Goal: Task Accomplishment & Management: Manage account settings

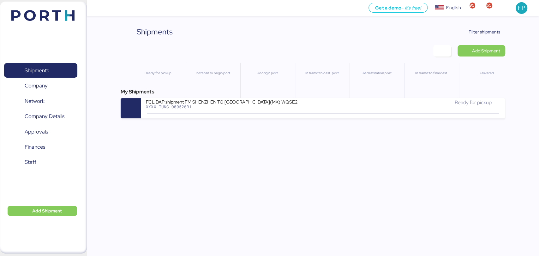
click at [481, 26] on div "Shipments Clear Filters Filter shipments Add Shipment Ready for pickup In trans…" at bounding box center [269, 59] width 539 height 118
click at [480, 28] on span "Filter shipments" at bounding box center [485, 32] width 32 height 8
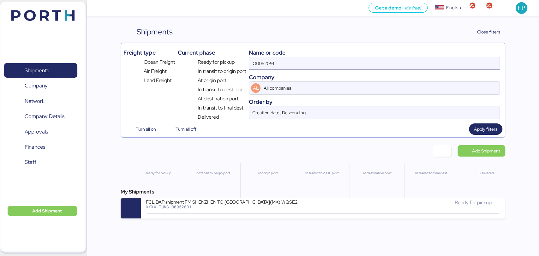
click at [269, 59] on input "O0052091" at bounding box center [374, 63] width 250 height 13
paste input "133"
type input "O0052133"
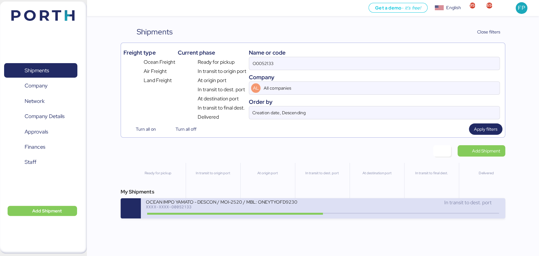
click at [269, 204] on div "OCEAN IMPO YAMATO - DESCON / MOI-2520 / MBL: ONEYTYOFD9230900 - HBL: VARIOS / F…" at bounding box center [222, 201] width 152 height 5
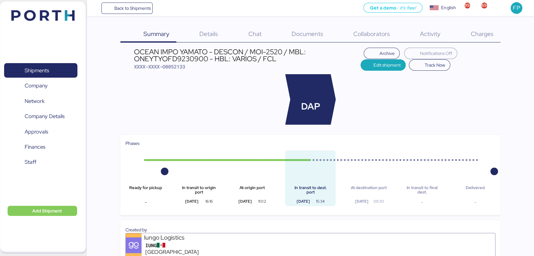
click at [489, 35] on span "Charges" at bounding box center [481, 34] width 23 height 8
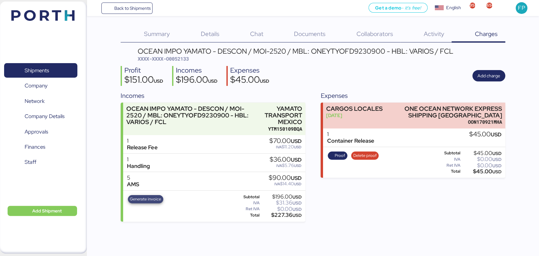
click at [145, 200] on span "Generate invoice" at bounding box center [145, 199] width 31 height 7
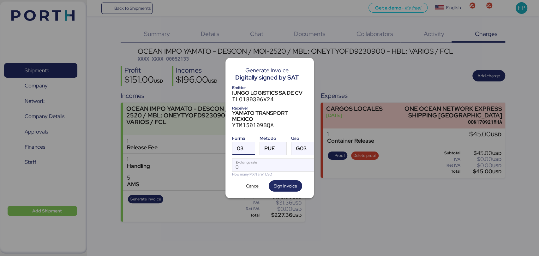
click at [237, 149] on div "03" at bounding box center [240, 148] width 7 height 13
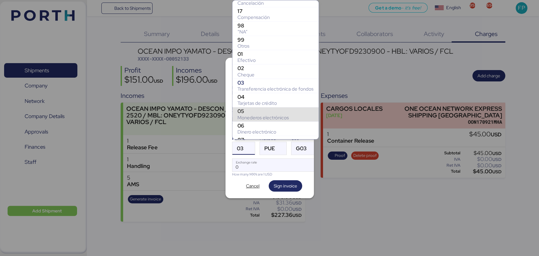
scroll to position [93, 0]
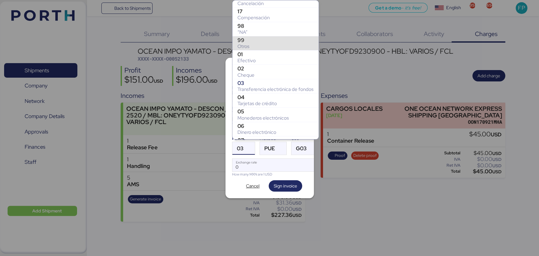
click at [253, 43] on div "Otros" at bounding box center [275, 46] width 76 height 6
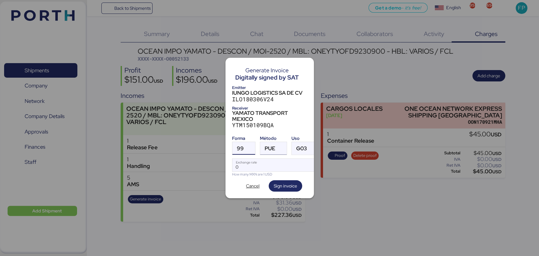
click at [274, 147] on span "PUE" at bounding box center [270, 148] width 11 height 5
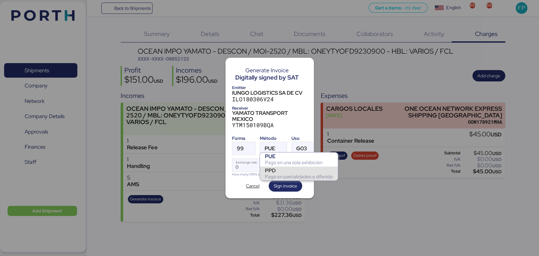
click at [278, 172] on div "PPD" at bounding box center [299, 170] width 68 height 6
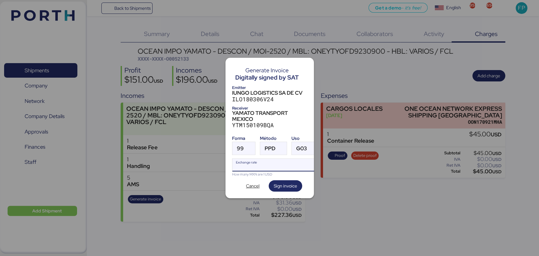
click at [249, 163] on input "Exchange rate" at bounding box center [275, 165] width 86 height 13
paste input "18.3186"
type input "18.3186"
click at [277, 182] on span "Sign invoice" at bounding box center [285, 186] width 23 height 8
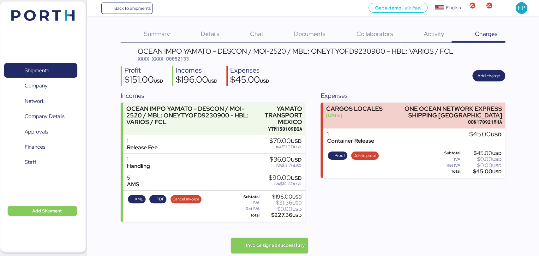
click at [179, 60] on span "XXXX-XXXX-O0052133" at bounding box center [163, 59] width 51 height 6
click at [285, 220] on div "XML PDF Cancel invoice Subtotal $196.00 USD IVA $31.36 USD Ret IVA $0.00 USD To…" at bounding box center [214, 206] width 182 height 31
copy div "227.36"
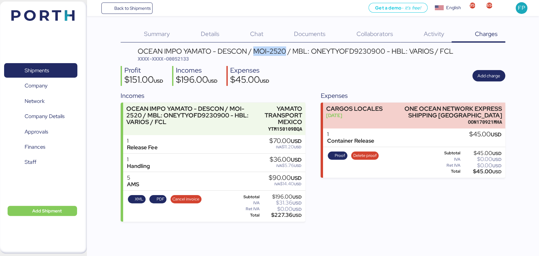
drag, startPoint x: 254, startPoint y: 49, endPoint x: 288, endPoint y: 50, distance: 33.8
click at [288, 50] on div "OCEAN IMPO YAMATO - DESCON / MOI-2520 / MBL: ONEYTYOFD9230900 - HBL: VARIOS / F…" at bounding box center [296, 51] width 316 height 7
copy div "MOI-2520"
click at [39, 69] on span "Shipments" at bounding box center [37, 70] width 24 height 9
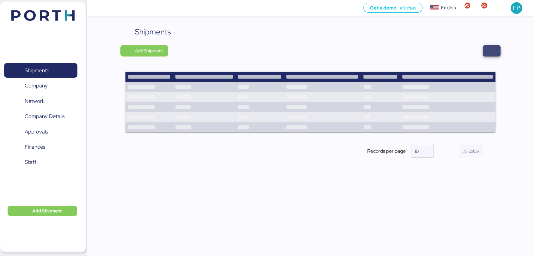
click at [487, 52] on span "button" at bounding box center [491, 50] width 18 height 11
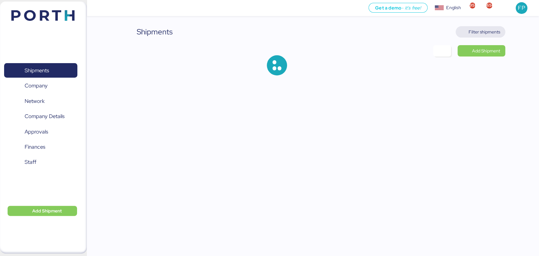
click at [481, 32] on span "Filter shipments" at bounding box center [485, 32] width 32 height 8
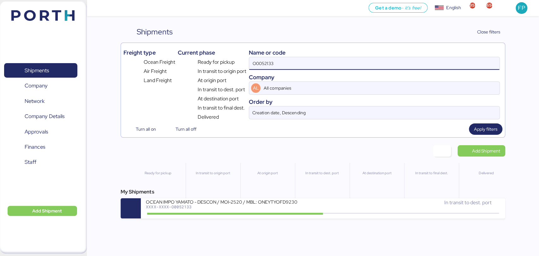
click at [266, 62] on input "O0052133" at bounding box center [374, 63] width 250 height 13
paste input "1980"
type input "O0051980"
click at [197, 199] on div "My Shipments YAMATO - MITSUMI / YMM-OI-204 / MBL: QLOG25070266 / HBL: YTC-BKK24…" at bounding box center [313, 203] width 384 height 30
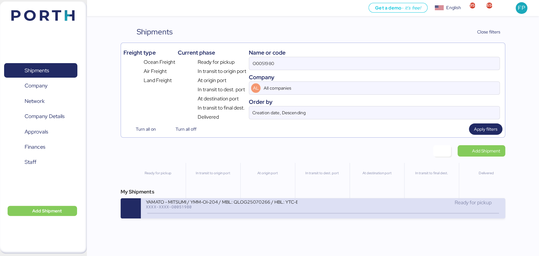
click at [197, 200] on div "YAMATO - MITSUMI / YMM-OI-204 / MBL: QLOG25070266 / HBL: YTC-BKK24218 / LCL XXX…" at bounding box center [323, 208] width 364 height 20
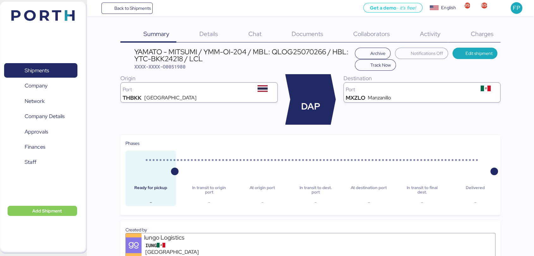
click at [486, 30] on span "Charges" at bounding box center [481, 34] width 23 height 8
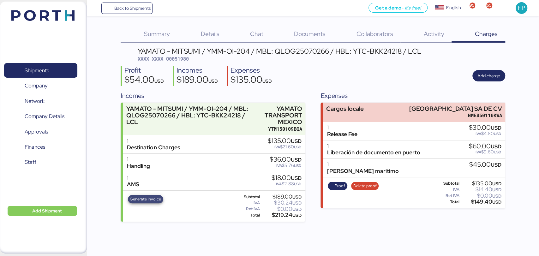
click at [154, 197] on span "Generate invoice" at bounding box center [145, 199] width 31 height 7
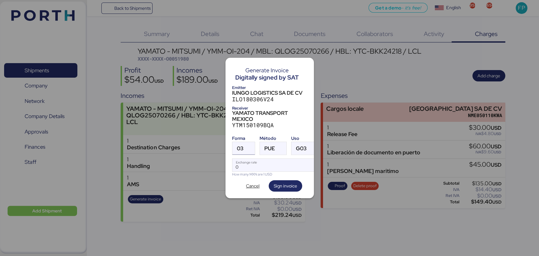
click at [240, 147] on span "03" at bounding box center [240, 148] width 7 height 5
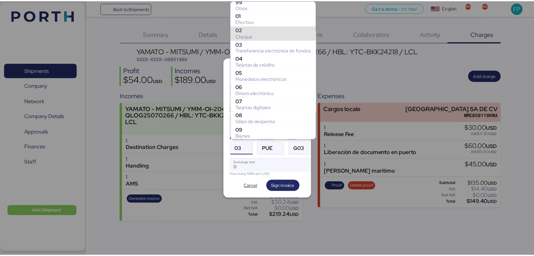
scroll to position [77, 0]
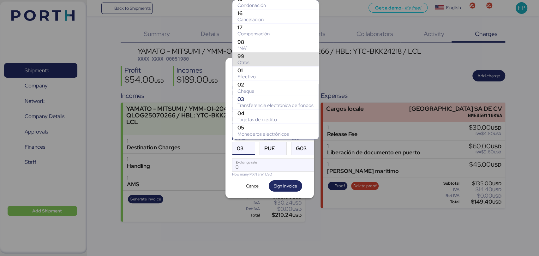
click at [249, 52] on div "99 Otros" at bounding box center [275, 59] width 86 height 14
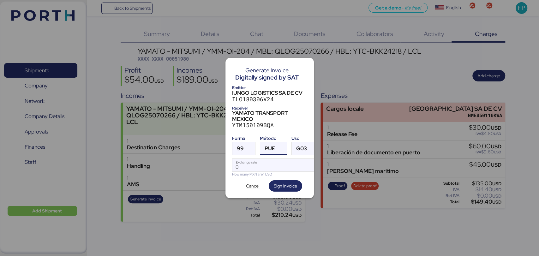
click at [275, 145] on div at bounding box center [280, 148] width 11 height 13
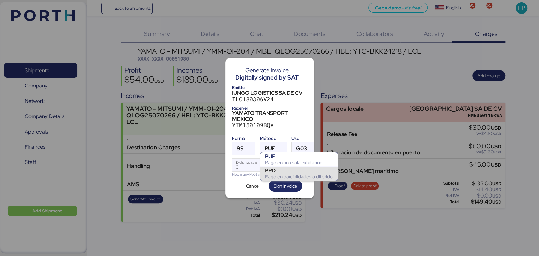
click at [284, 170] on div "PPD" at bounding box center [299, 170] width 68 height 6
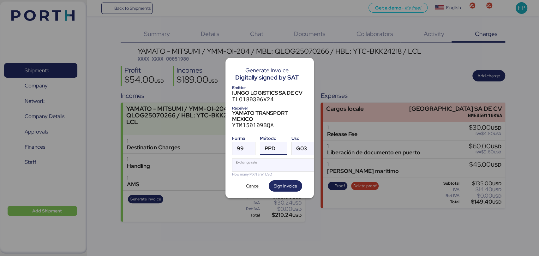
click at [266, 161] on input "Exchange rate" at bounding box center [275, 165] width 86 height 13
type input "0"
paste input "18.3186"
type input "18.3186"
click at [280, 188] on span "Sign invoice" at bounding box center [285, 185] width 33 height 11
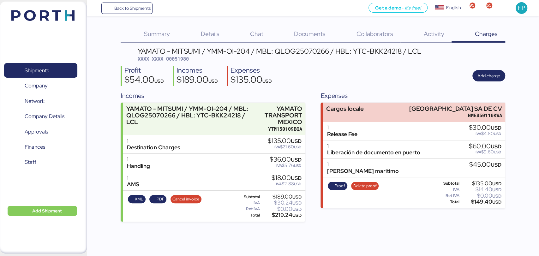
click at [177, 59] on span "XXXX-XXXX-O0051980" at bounding box center [163, 59] width 51 height 6
copy span "O0051980"
click at [282, 218] on div "$219.24 USD" at bounding box center [281, 215] width 40 height 5
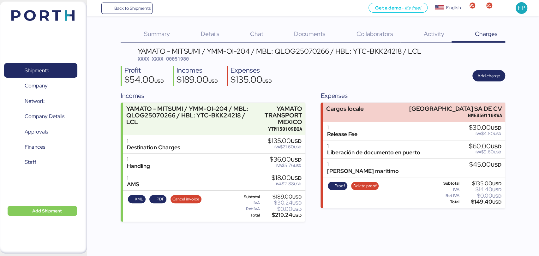
copy div "219.24"
drag, startPoint x: 249, startPoint y: 50, endPoint x: 207, endPoint y: 49, distance: 42.0
click at [207, 49] on div "YAMATO - MITSUMI / YMM-OI-204 / MBL: QLOG25070266 / HBL: YTC-BKK24218 / LCL" at bounding box center [280, 51] width 284 height 7
copy div "YMM-OI-204"
click at [41, 74] on span "Shipments" at bounding box center [37, 70] width 24 height 9
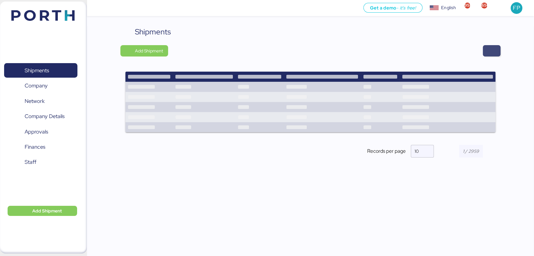
click at [494, 49] on span "button" at bounding box center [491, 50] width 8 height 9
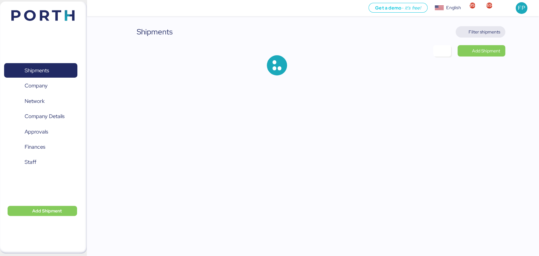
click at [482, 34] on span "Filter shipments" at bounding box center [485, 32] width 32 height 8
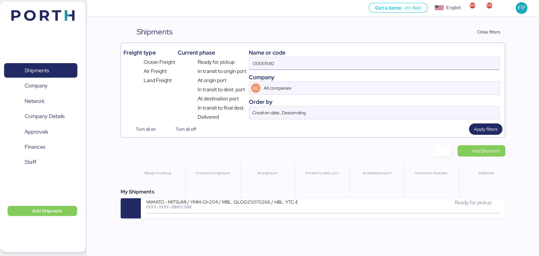
click at [266, 62] on input "O0051980" at bounding box center [374, 63] width 250 height 13
paste input "A0052187"
type input "A0052187"
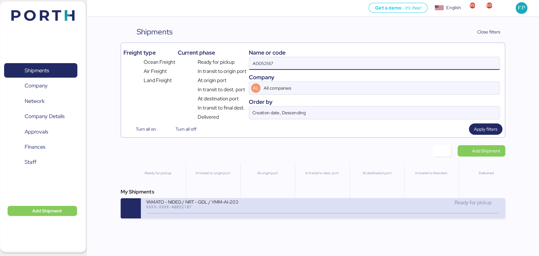
click at [226, 204] on div "YAMATO - NIDEG / NRT - GDL / YMM-AI-203" at bounding box center [222, 201] width 152 height 5
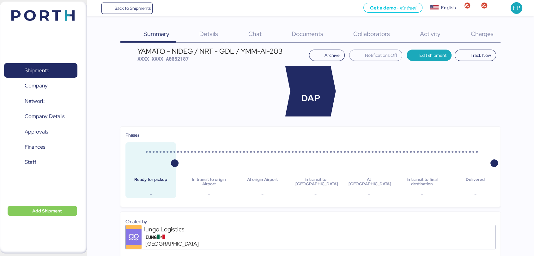
click at [478, 38] on div "Charges 0" at bounding box center [473, 34] width 53 height 16
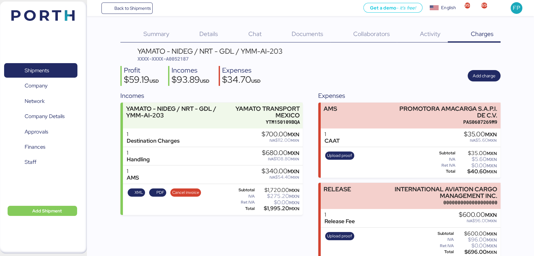
click at [175, 57] on span "XXXX-XXXX-A0052187" at bounding box center [162, 59] width 51 height 6
copy span "A0052187"
click at [48, 69] on span "Shipments" at bounding box center [37, 70] width 24 height 9
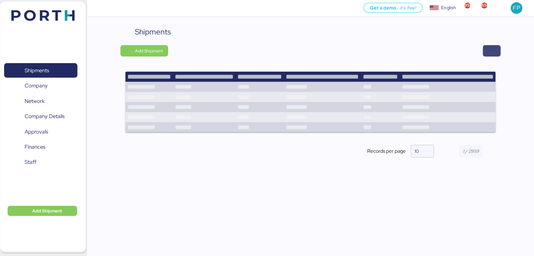
click at [494, 56] on span "button" at bounding box center [491, 50] width 18 height 11
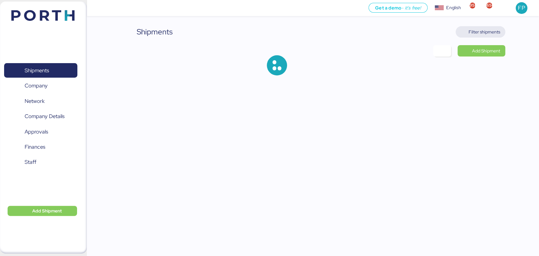
click at [493, 27] on span "Filter shipments" at bounding box center [480, 31] width 39 height 9
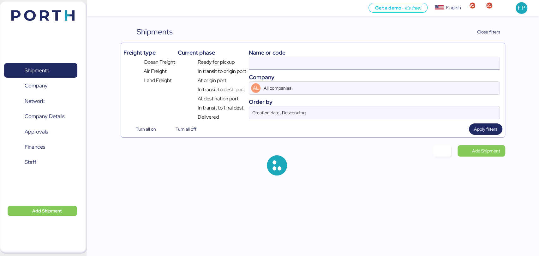
click at [263, 69] on input at bounding box center [374, 63] width 250 height 13
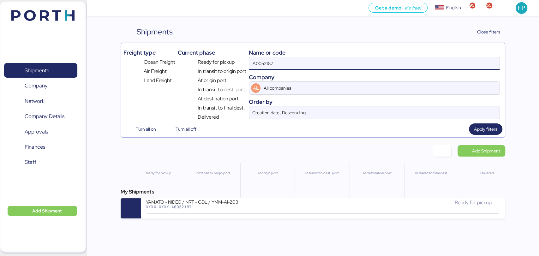
click at [263, 69] on input "A0052187" at bounding box center [374, 63] width 250 height 13
paste input "O0052011"
type input "O0052011"
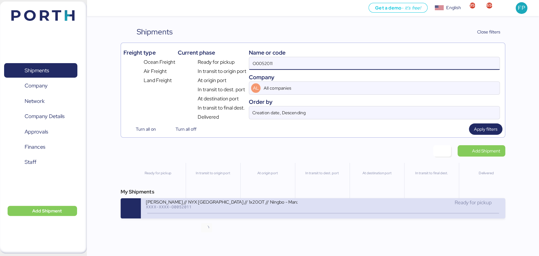
click at [217, 213] on icon at bounding box center [207, 213] width 30 height 7
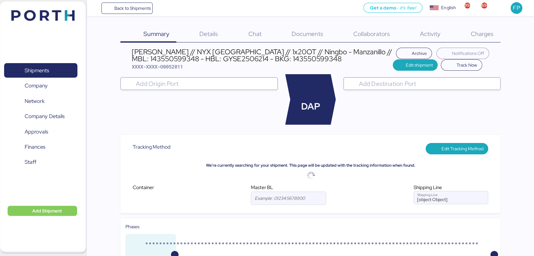
click at [482, 37] on span "Charges" at bounding box center [481, 34] width 23 height 8
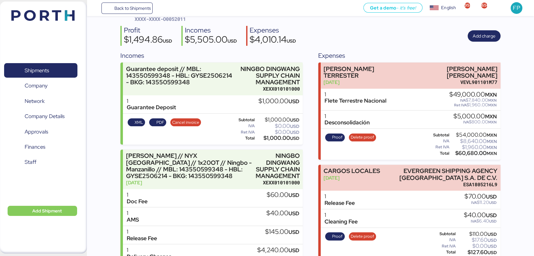
scroll to position [28, 0]
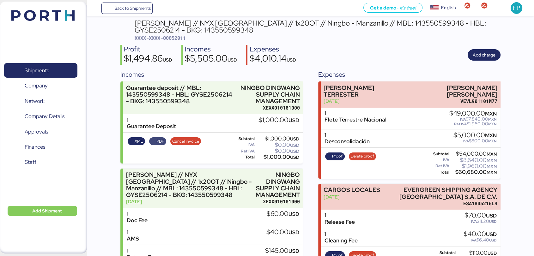
click at [161, 141] on span "PDF" at bounding box center [160, 141] width 8 height 7
click at [48, 75] on span "Shipments" at bounding box center [41, 70] width 68 height 9
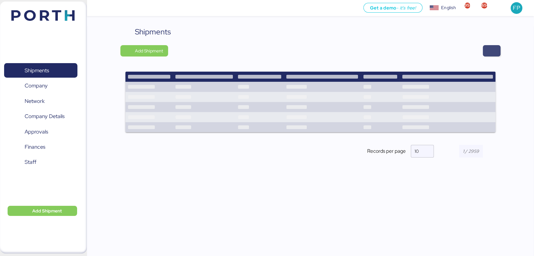
click at [498, 52] on span "button" at bounding box center [491, 50] width 18 height 11
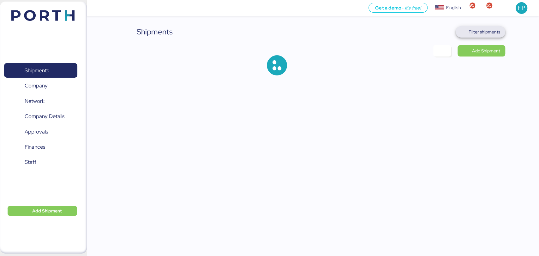
click at [484, 31] on span "Filter shipments" at bounding box center [485, 32] width 32 height 8
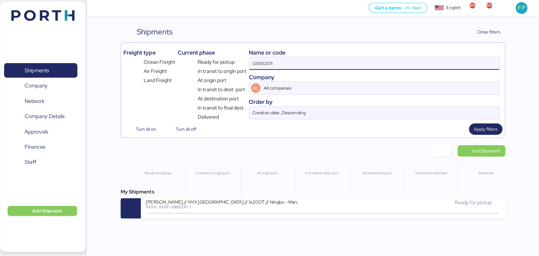
click at [254, 61] on input "O0052011" at bounding box center [374, 63] width 250 height 13
paste input "A0052189"
type input "A0052189"
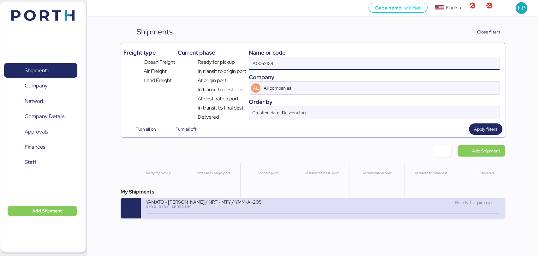
click at [222, 217] on div "YAMATO - KAPSE / NRT - MTY / YMM-AI-205 XXXX-XXXX-A0052189 Ready for pickup" at bounding box center [323, 208] width 364 height 20
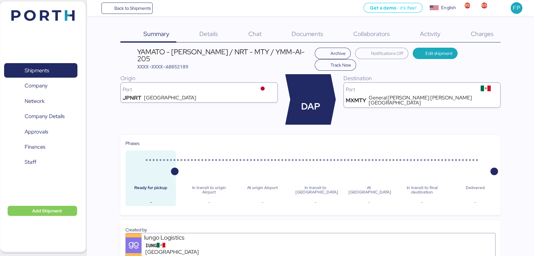
click at [470, 38] on div "Charges 0" at bounding box center [473, 34] width 53 height 16
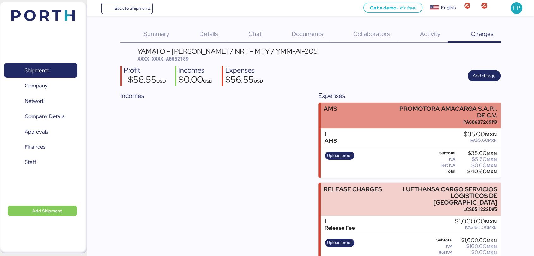
scroll to position [9, 0]
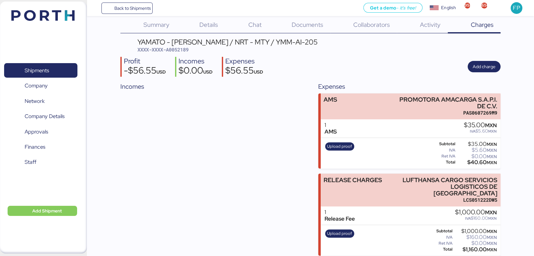
click at [188, 50] on span "XXXX-XXXX-A0052189" at bounding box center [162, 49] width 51 height 6
copy span "A0052189"
click at [21, 68] on span "Shipments" at bounding box center [41, 70] width 68 height 9
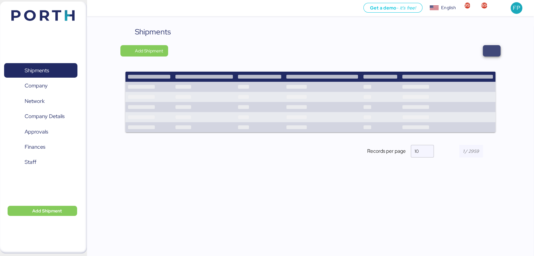
click at [490, 46] on span "button" at bounding box center [491, 50] width 8 height 9
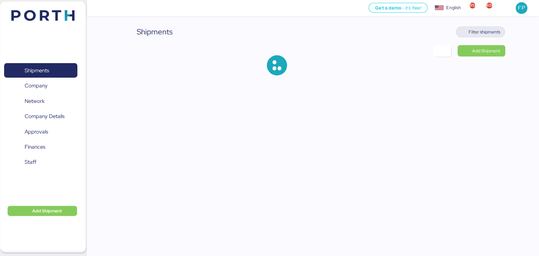
click at [481, 37] on span "Filter shipments" at bounding box center [481, 31] width 50 height 11
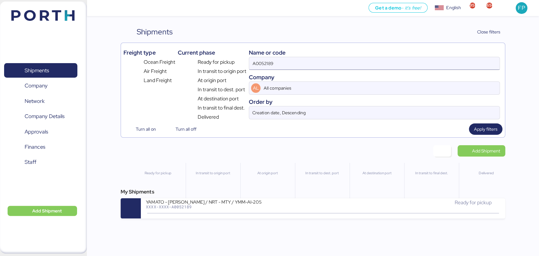
click at [257, 61] on input "A0052189" at bounding box center [374, 63] width 250 height 13
paste input "O0051900"
type input "O0051900"
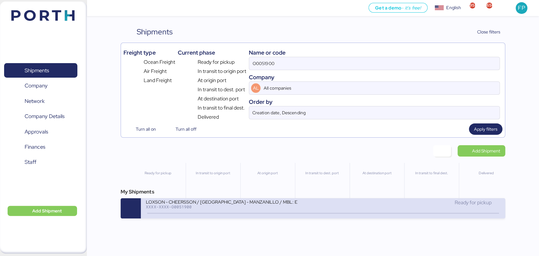
click at [235, 212] on div "LOXSON - CHEERSSON / SHANGHAI - MANZANILLO / MBL: ESLCHNSHG038926 - HBL: YQSE25…" at bounding box center [234, 206] width 177 height 14
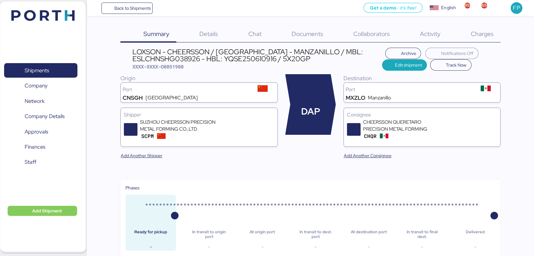
click at [482, 33] on span "Charges" at bounding box center [481, 34] width 23 height 8
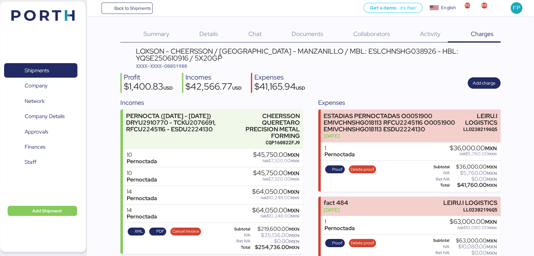
click at [172, 66] on span "XXXX-XXXX-O0051900" at bounding box center [161, 66] width 51 height 6
copy span "O0051900"
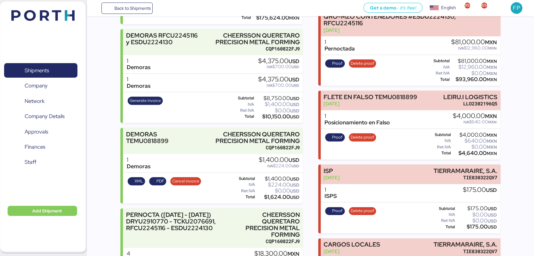
scroll to position [310, 0]
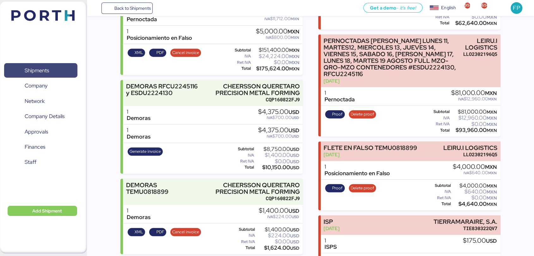
click at [59, 72] on span "Shipments" at bounding box center [41, 70] width 68 height 9
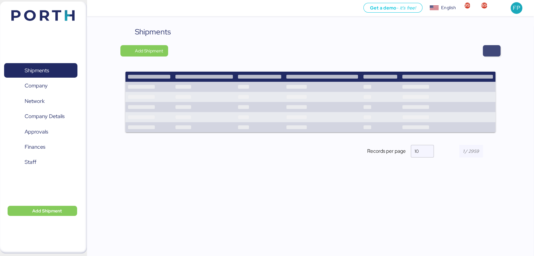
click at [491, 51] on span "button" at bounding box center [491, 50] width 8 height 9
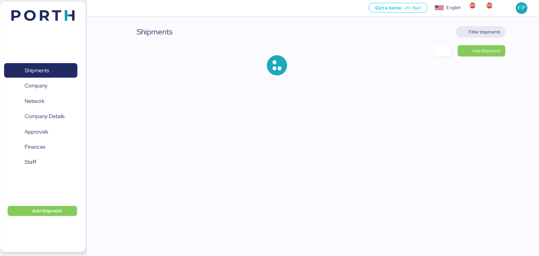
click at [481, 35] on span "Filter shipments" at bounding box center [485, 32] width 32 height 8
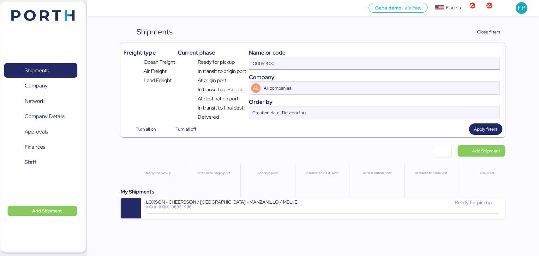
click at [258, 65] on input "O0051900" at bounding box center [374, 63] width 250 height 13
paste input "2071"
type input "O0052071"
click at [228, 200] on div "My Shipments LOXSON - CHEERSSON / SHANGHAI - MANZANILLO / MBL: SHMZL25161072 - …" at bounding box center [313, 203] width 384 height 30
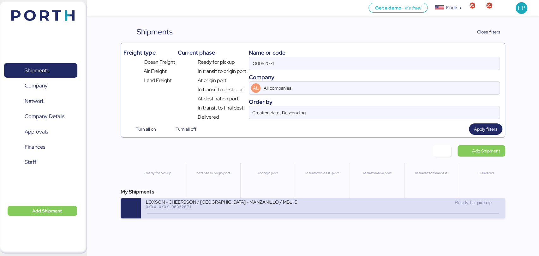
click at [227, 214] on div at bounding box center [322, 213] width 351 height 1
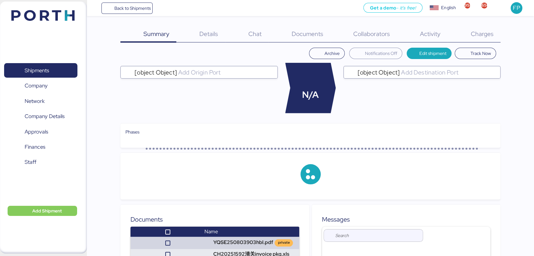
click at [481, 37] on span "Charges" at bounding box center [481, 34] width 23 height 8
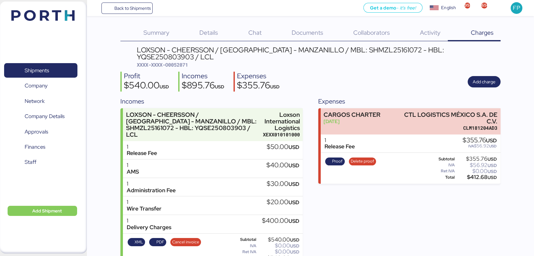
scroll to position [1, 0]
click at [184, 62] on span "XXXX-XXXX-O0052071" at bounding box center [162, 65] width 51 height 6
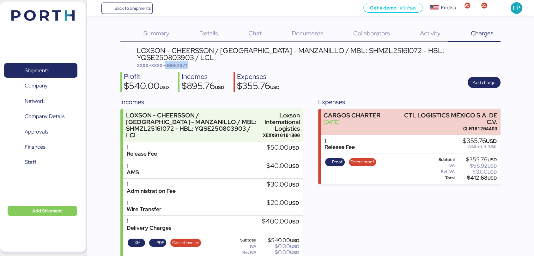
click at [184, 62] on span "XXXX-XXXX-O0052071" at bounding box center [162, 65] width 51 height 6
copy span "O0052071"
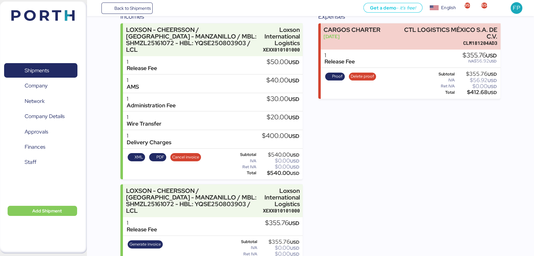
scroll to position [86, 0]
click at [53, 71] on span "Shipments" at bounding box center [41, 70] width 68 height 9
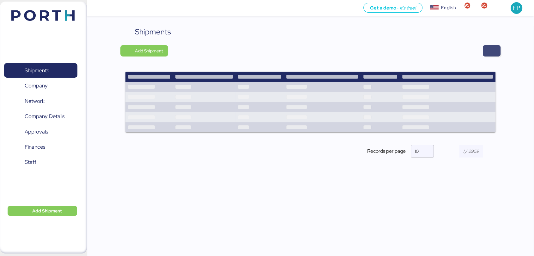
click at [490, 49] on span "button" at bounding box center [491, 50] width 8 height 9
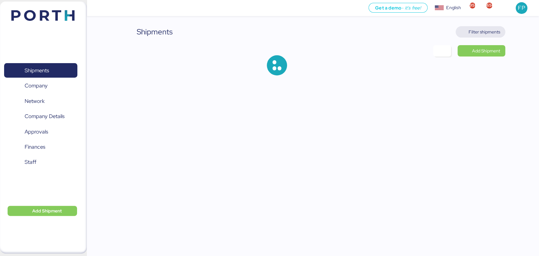
click at [479, 30] on span "Filter shipments" at bounding box center [485, 32] width 32 height 8
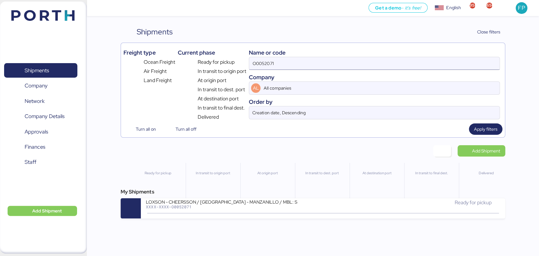
click at [265, 60] on input "O0052071" at bounding box center [374, 63] width 250 height 13
paste input "139"
type input "O0052139"
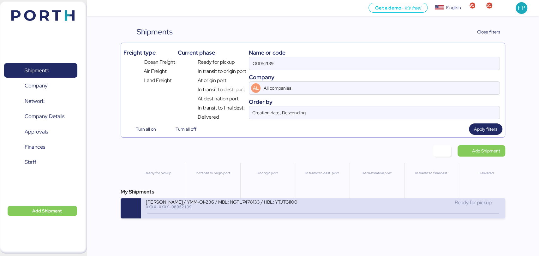
click at [217, 208] on div "XXXX-XXXX-O0052139" at bounding box center [222, 207] width 152 height 4
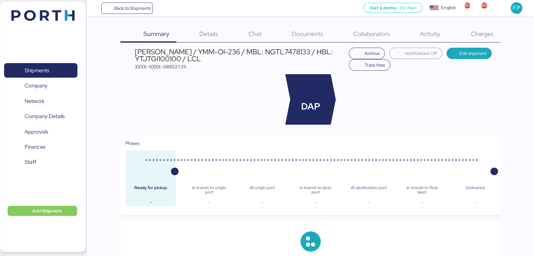
click at [491, 39] on div "Charges 0" at bounding box center [473, 34] width 53 height 16
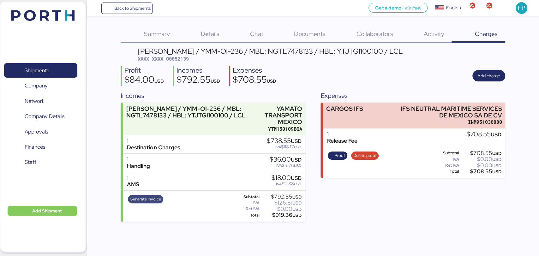
click at [141, 195] on span "Generate invoice" at bounding box center [145, 199] width 35 height 8
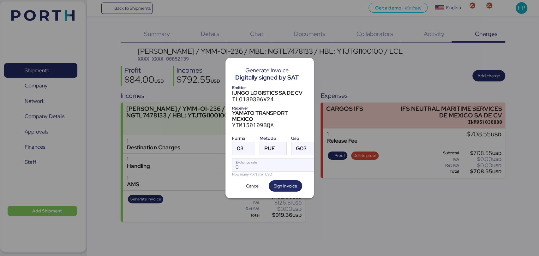
click at [241, 154] on div "Forma 03 Método PUE Uso G03 0 Exchange rate How many MXN are 1 USD" at bounding box center [269, 155] width 75 height 44
click at [242, 149] on span "03" at bounding box center [240, 148] width 7 height 5
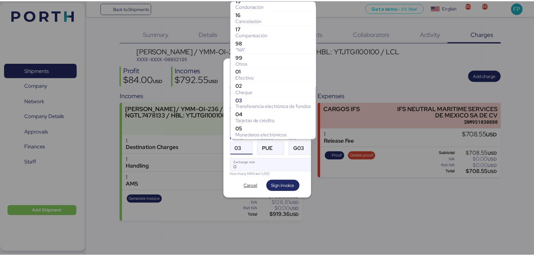
scroll to position [76, 0]
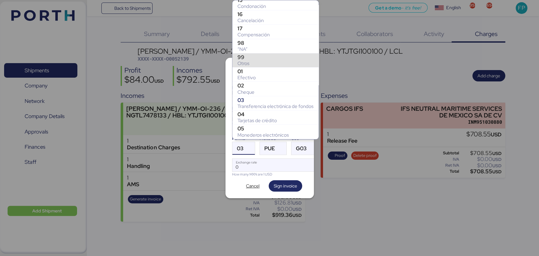
click at [250, 60] on div "Otros" at bounding box center [275, 63] width 76 height 6
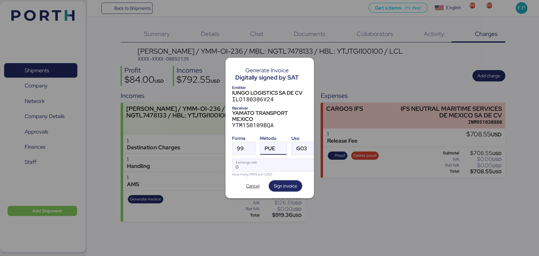
click at [271, 146] on span "PUE" at bounding box center [270, 148] width 11 height 5
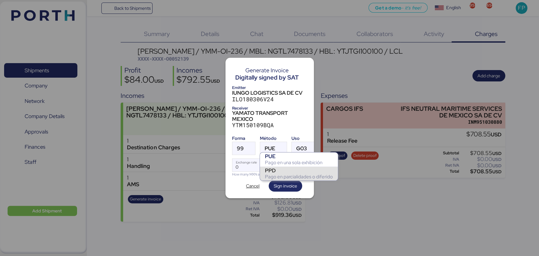
click at [279, 172] on div "PPD" at bounding box center [299, 170] width 68 height 6
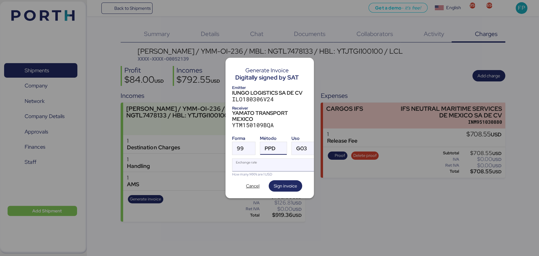
click at [265, 166] on input "Exchange rate" at bounding box center [275, 165] width 86 height 13
type input "0"
paste input "18.3186"
type input "18.3186"
click at [289, 182] on span "Sign invoice" at bounding box center [285, 186] width 23 height 8
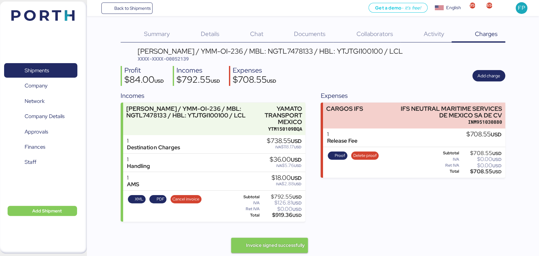
click at [178, 62] on span "XXXX-XXXX-O0052139" at bounding box center [163, 59] width 51 height 6
copy span "O0052139"
click at [288, 218] on div "$919.36 USD" at bounding box center [281, 215] width 41 height 5
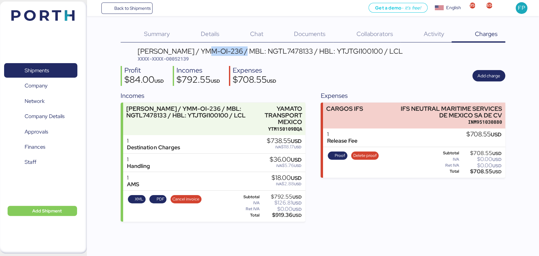
drag, startPoint x: 206, startPoint y: 49, endPoint x: 249, endPoint y: 52, distance: 42.5
click at [249, 52] on div "YAMATO - MURATA / YMM-OI-236 / MBL: NGTL7478133 / HBL: YTJTGI100100 / LCL" at bounding box center [270, 51] width 265 height 7
click at [59, 66] on span "Shipments" at bounding box center [41, 70] width 68 height 9
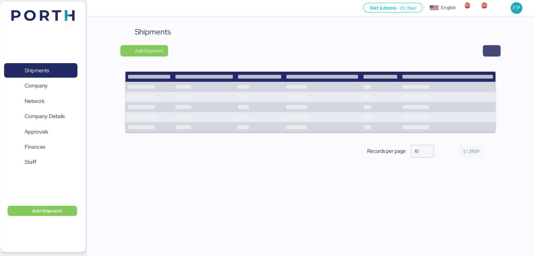
click at [498, 52] on span "button" at bounding box center [491, 50] width 18 height 11
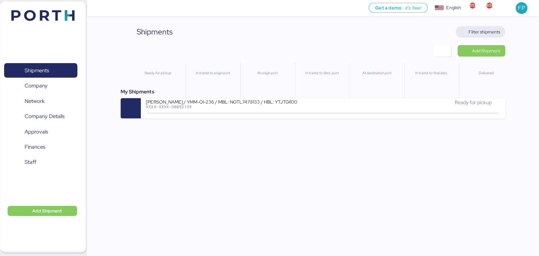
click at [480, 30] on span "Filter shipments" at bounding box center [485, 32] width 32 height 8
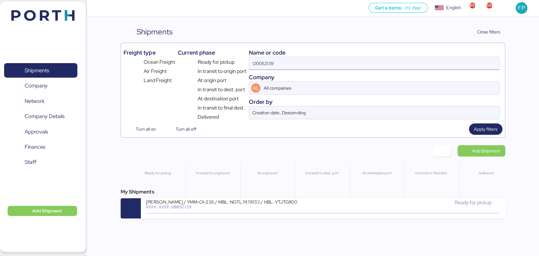
click at [267, 60] on input "O0052139" at bounding box center [374, 63] width 250 height 13
paste input "Fri me ayudas con este pago pls? A005218"
drag, startPoint x: 318, startPoint y: 61, endPoint x: 230, endPoint y: 59, distance: 88.1
click at [230, 59] on div "Freight type Ocean Freight Air Freight Land Freight Current phase Ready for pic…" at bounding box center [312, 82] width 379 height 75
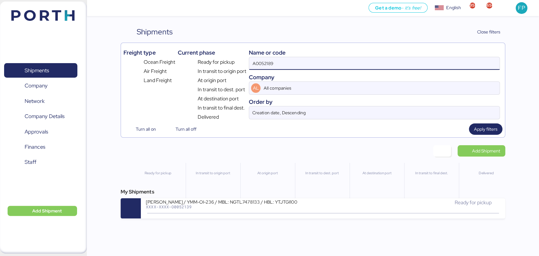
type input "A0052189"
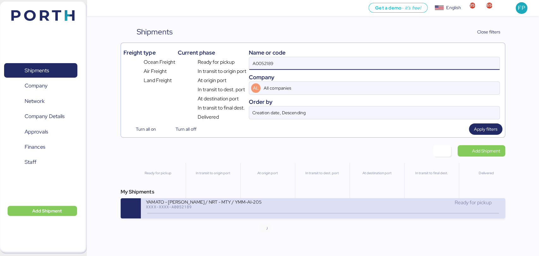
click at [258, 217] on icon at bounding box center [265, 213] width 30 height 7
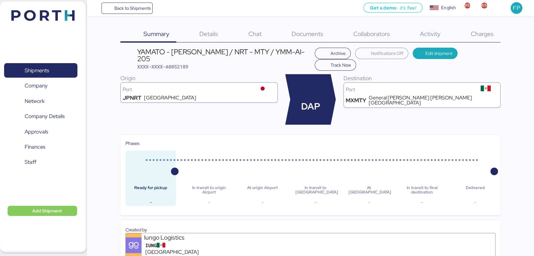
click at [475, 26] on div "Charges 0" at bounding box center [473, 34] width 53 height 16
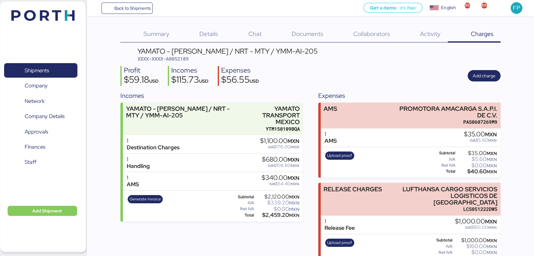
scroll to position [9, 0]
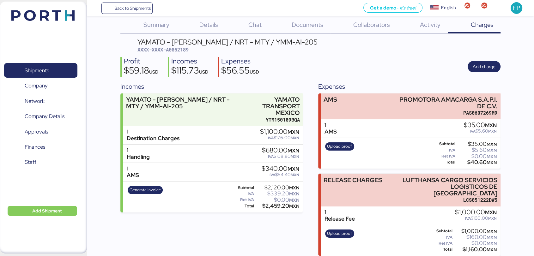
click at [252, 39] on div "YAMATO - [PERSON_NAME] / NRT - MTY / YMM-AI-205" at bounding box center [227, 42] width 180 height 7
click at [290, 38] on div "Summary 0 Details 0 Chat 0 Documents 0 Collaborators 0 Activity 0 Charges 0 YAM…" at bounding box center [310, 136] width 380 height 239
click at [185, 49] on span "XXXX-XXXX-A0052189" at bounding box center [162, 49] width 51 height 6
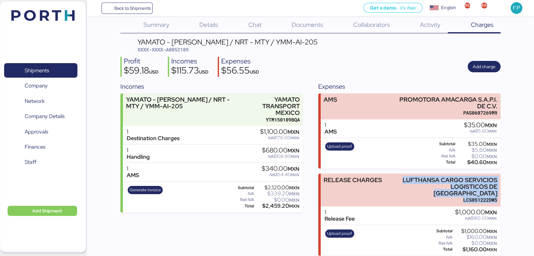
drag, startPoint x: 400, startPoint y: 182, endPoint x: 508, endPoint y: 191, distance: 108.7
click at [508, 191] on div "Summary 0 Details 0 Chat 0 Documents 0 Collaborators 0 Activity 0 Charges 0 YAM…" at bounding box center [267, 123] width 534 height 265
click at [147, 187] on span "Generate invoice" at bounding box center [145, 190] width 35 height 8
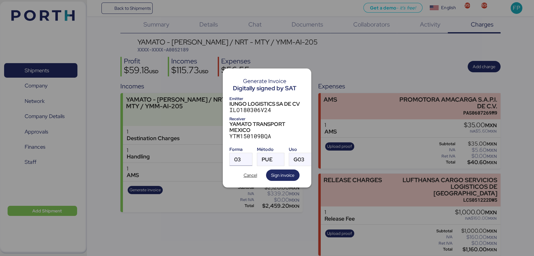
click at [249, 157] on div at bounding box center [246, 159] width 11 height 13
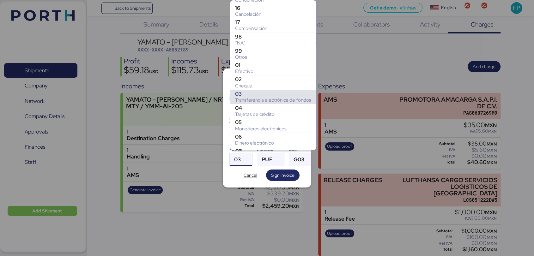
scroll to position [82, 0]
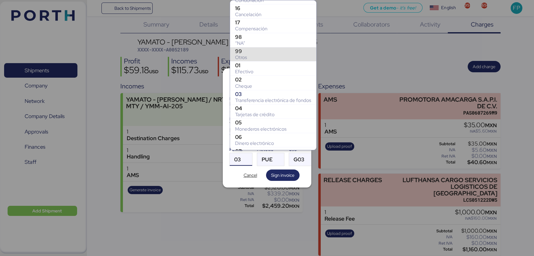
click at [244, 49] on div "99" at bounding box center [273, 51] width 76 height 6
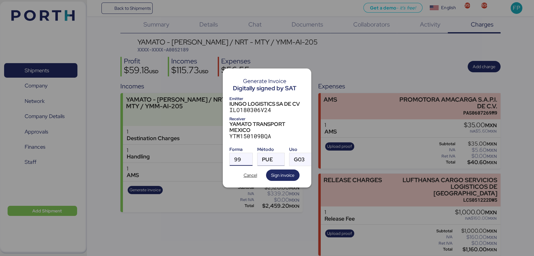
click at [272, 159] on span "PUE" at bounding box center [267, 159] width 11 height 5
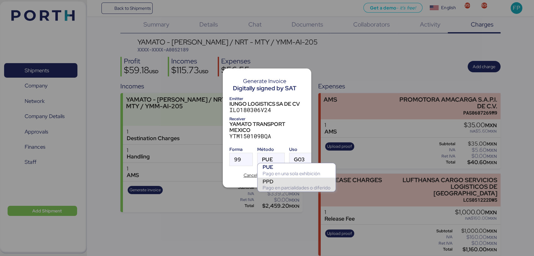
click at [274, 177] on div "PPD Pago en parcialidades o diferido" at bounding box center [296, 184] width 78 height 14
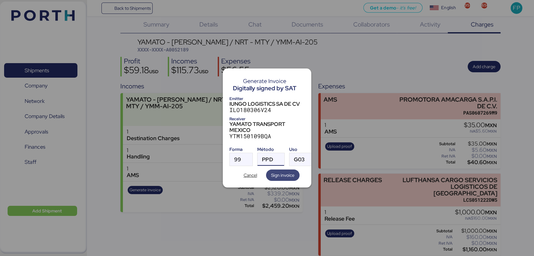
click at [296, 174] on span "Sign invoice" at bounding box center [282, 175] width 33 height 11
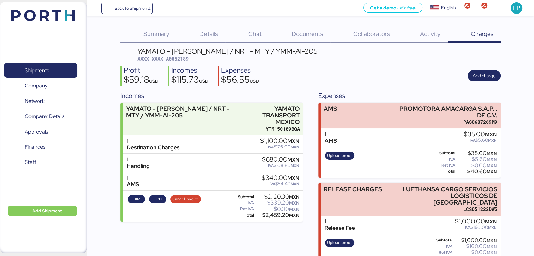
click at [182, 63] on div "YAMATO - KAPSE / NRT - MTY / YMM-AI-205 XXXX-XXXX-A0052189 Profit $59.18 USD In…" at bounding box center [310, 156] width 380 height 217
click at [182, 62] on span "XXXX-XXXX-A0052189" at bounding box center [162, 59] width 51 height 6
drag, startPoint x: 283, startPoint y: 51, endPoint x: 243, endPoint y: 49, distance: 40.4
click at [243, 49] on div "YAMATO - [PERSON_NAME] / NRT - MTY / YMM-AI-205" at bounding box center [227, 51] width 180 height 7
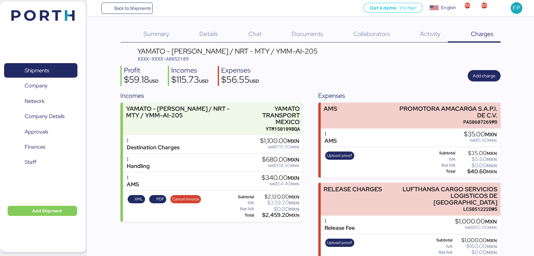
click at [269, 213] on div "$2,459.20 MXN" at bounding box center [277, 215] width 44 height 5
click at [41, 73] on span "Shipments" at bounding box center [37, 70] width 24 height 9
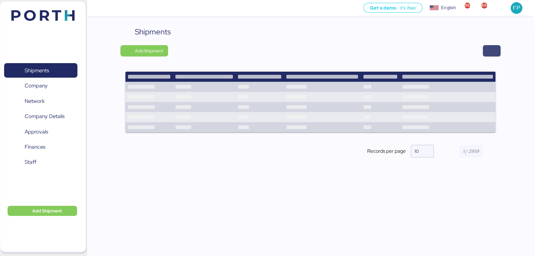
click at [495, 50] on span "button" at bounding box center [491, 50] width 18 height 11
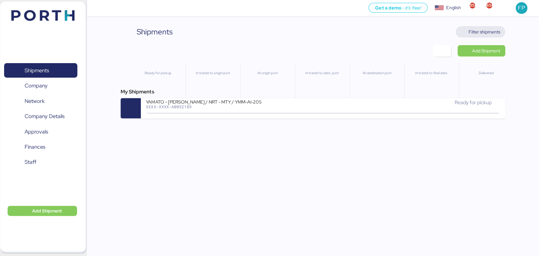
click at [481, 31] on span "Filter shipments" at bounding box center [485, 32] width 32 height 8
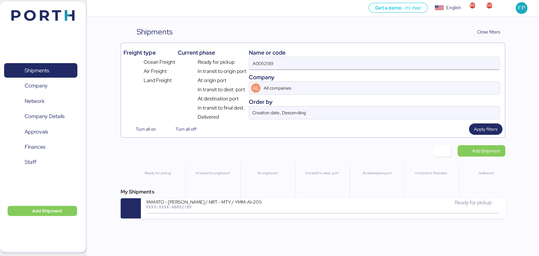
click at [265, 67] on input "A0052189" at bounding box center [374, 63] width 250 height 13
paste input "O0051641"
type input "O0051641"
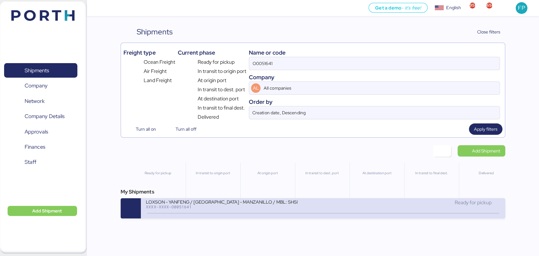
click at [302, 214] on div at bounding box center [322, 213] width 351 height 1
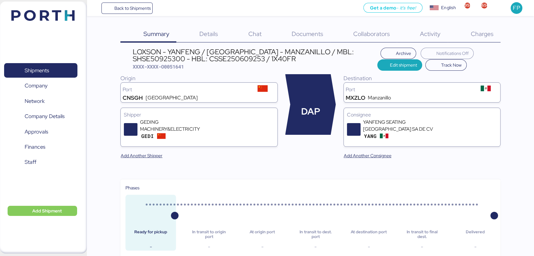
click at [492, 27] on div "Charges 0" at bounding box center [473, 34] width 53 height 16
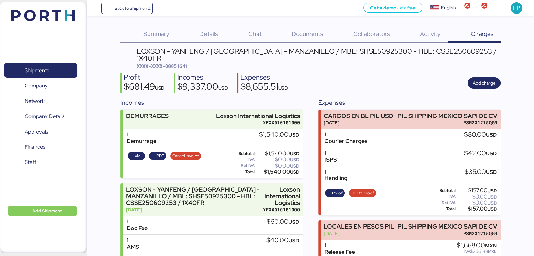
click at [175, 63] on span "XXXX-XXXX-O0051641" at bounding box center [162, 66] width 51 height 6
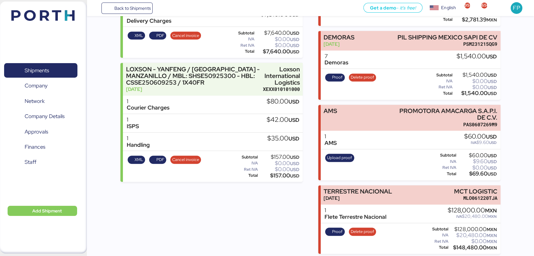
scroll to position [282, 0]
drag, startPoint x: 450, startPoint y: 186, endPoint x: 506, endPoint y: 186, distance: 56.8
click at [465, 246] on div "$148,480.00 MXN" at bounding box center [472, 247] width 47 height 5
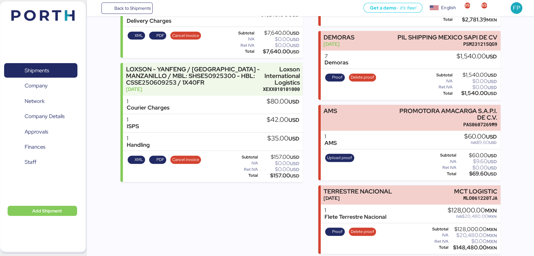
click at [465, 246] on div "$148,480.00 MXN" at bounding box center [472, 247] width 47 height 5
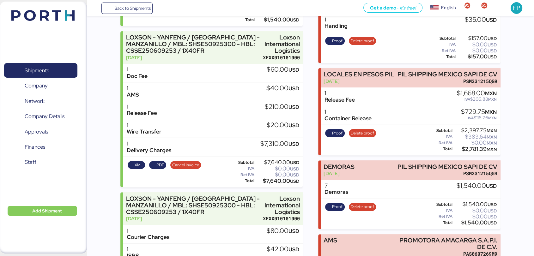
scroll to position [152, 0]
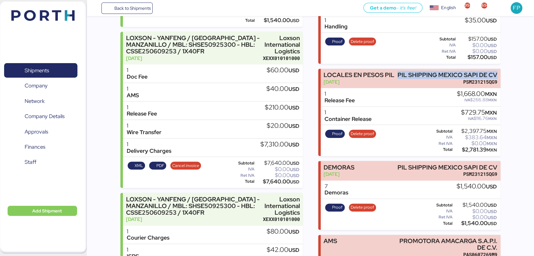
drag, startPoint x: 398, startPoint y: 69, endPoint x: 505, endPoint y: 68, distance: 106.4
click at [505, 68] on div "Summary 0 Details 0 Chat 0 Documents 0 Collaborators 0 Activity 0 Charges 0 LOX…" at bounding box center [267, 115] width 534 height 535
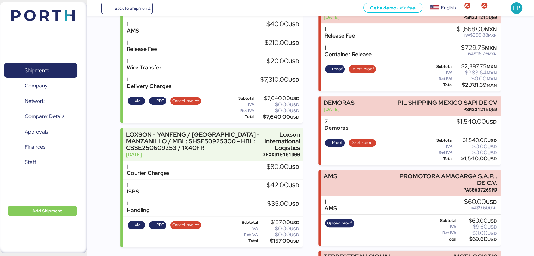
scroll to position [218, 0]
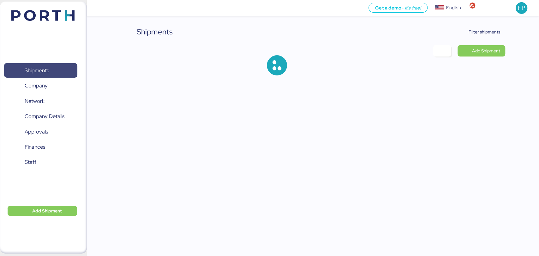
click at [61, 68] on span "Shipments" at bounding box center [41, 70] width 68 height 9
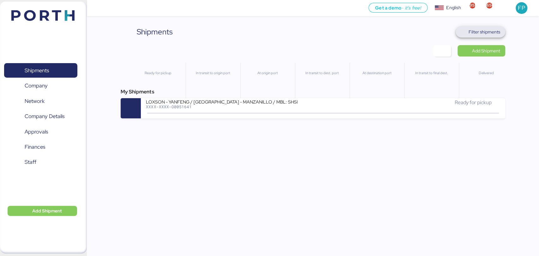
click at [482, 31] on span "Filter shipments" at bounding box center [485, 32] width 32 height 8
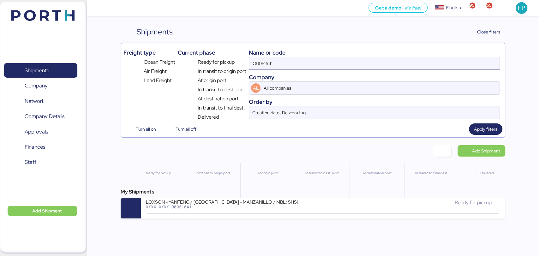
click at [266, 61] on input "O0051641" at bounding box center [374, 63] width 250 height 13
paste input "2118"
type input "O0052118"
click at [266, 61] on input "O0052118" at bounding box center [374, 63] width 250 height 13
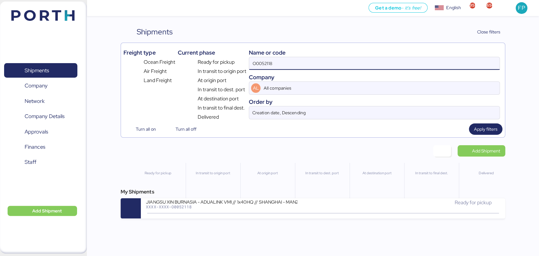
click at [266, 61] on input "O0052118" at bounding box center [374, 63] width 250 height 13
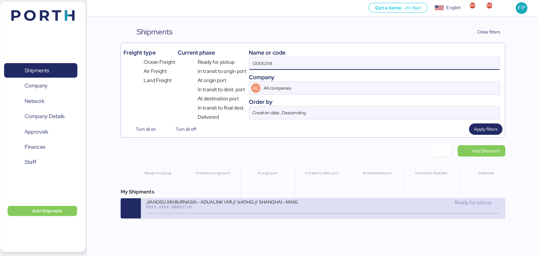
click at [255, 201] on div "JIANGSU XIN BURNASIA - ADUALINK VMI // 1x40HQ // SHANGHAI - MANZANILLO / HBL: B…" at bounding box center [222, 201] width 152 height 5
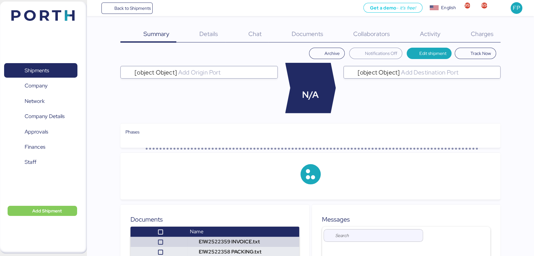
click at [480, 39] on div "Charges 0" at bounding box center [473, 34] width 53 height 16
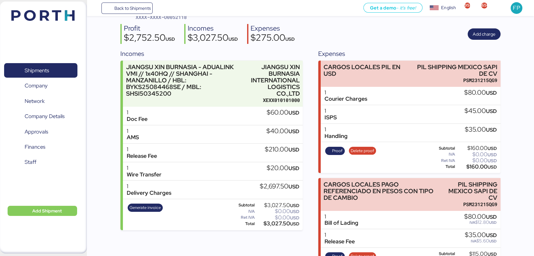
scroll to position [15, 0]
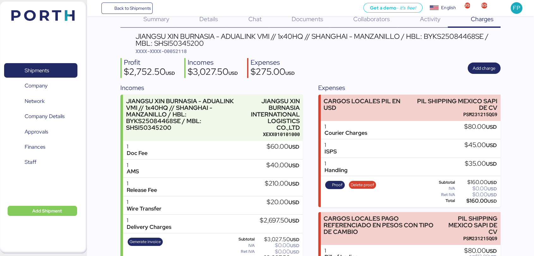
click at [167, 52] on span "XXXX-XXXX-O0052118" at bounding box center [160, 51] width 51 height 6
copy span "O0052118"
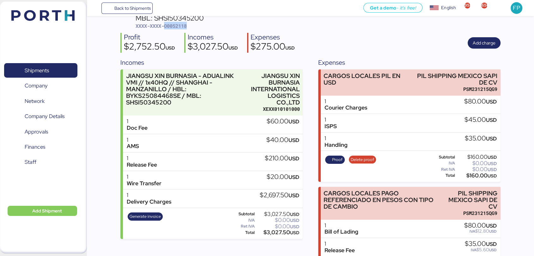
scroll to position [78, 0]
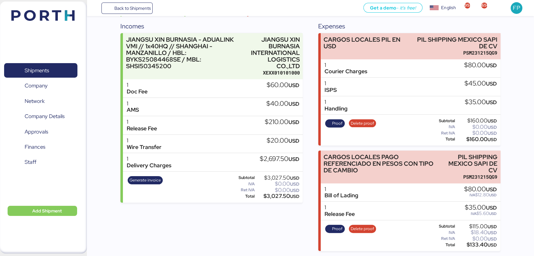
click at [54, 62] on div "Shipments 0 Company 0 Network 0 Company Details 0 Approvals 0 Finances 0 Staff 0" at bounding box center [40, 127] width 81 height 146
click at [57, 66] on span "Shipments" at bounding box center [41, 70] width 68 height 9
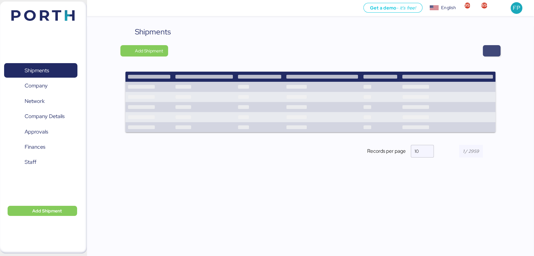
click at [492, 50] on span "button" at bounding box center [491, 50] width 8 height 9
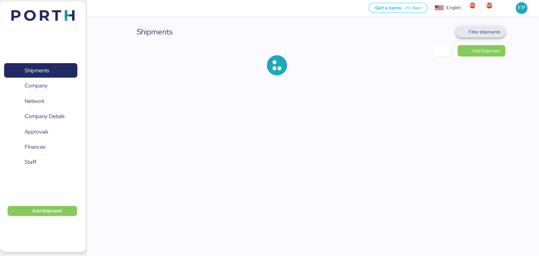
click at [485, 31] on span "Filter shipments" at bounding box center [485, 32] width 32 height 8
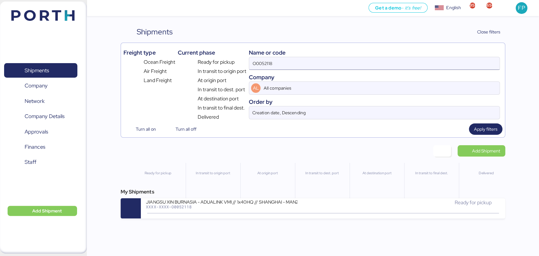
click at [264, 63] on input "O0052118" at bounding box center [374, 63] width 250 height 13
paste input "071"
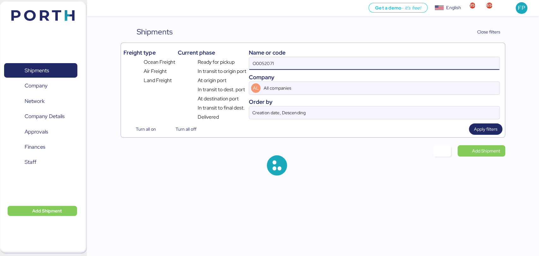
type input "O0052071"
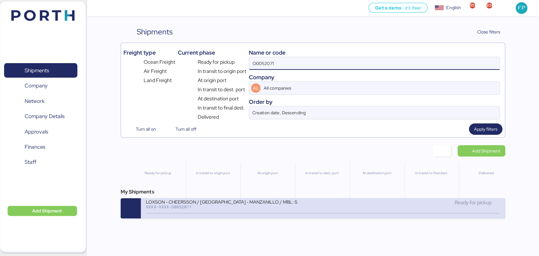
click at [216, 218] on div "LOXSON - CHEERSSON / [GEOGRAPHIC_DATA] - MANZANILLO / MBL: SHMZL25161072 - HBL:…" at bounding box center [323, 208] width 364 height 20
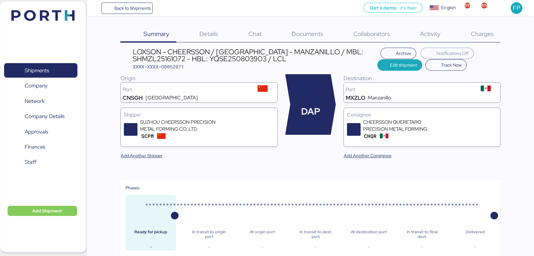
click at [470, 30] on div "Charges 0" at bounding box center [473, 34] width 53 height 16
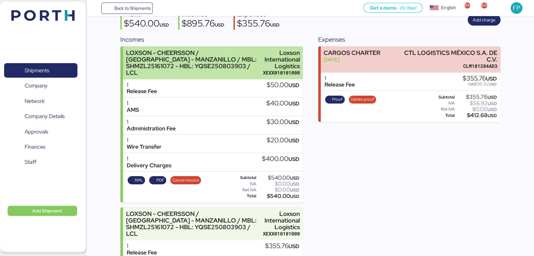
scroll to position [96, 0]
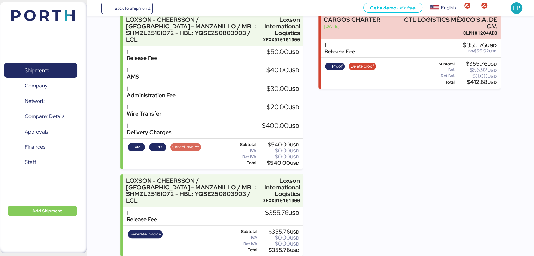
click at [183, 144] on span "Cancel invoice" at bounding box center [185, 147] width 27 height 7
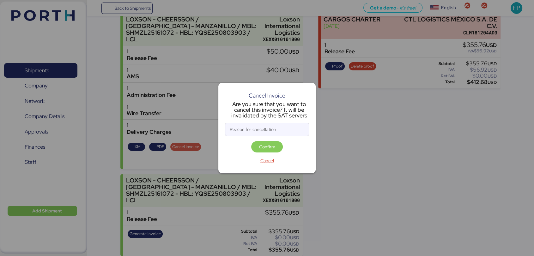
scroll to position [0, 0]
click at [266, 132] on input "Reason for cancellation" at bounding box center [266, 129] width 83 height 13
type input "monto incorrecto"
click at [268, 147] on span "Confirm" at bounding box center [267, 147] width 16 height 8
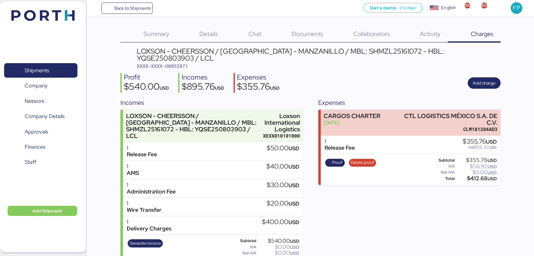
click at [182, 63] on span "XXXX-XXXX-O0052071" at bounding box center [162, 66] width 51 height 6
copy span "O0052071"
